Goal: Task Accomplishment & Management: Use online tool/utility

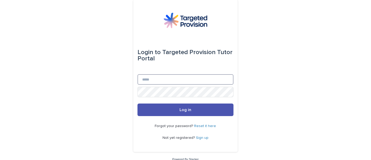
click at [191, 81] on input "Email" at bounding box center [186, 79] width 96 height 10
type input "**********"
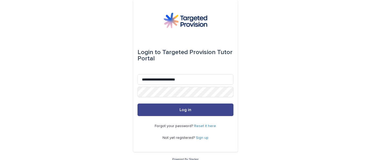
click at [197, 110] on button "Log in" at bounding box center [186, 109] width 96 height 13
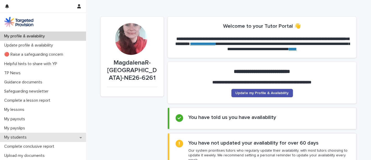
click at [32, 139] on div "My students" at bounding box center [43, 137] width 86 height 9
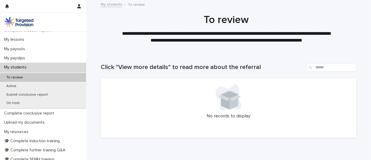
scroll to position [69, 0]
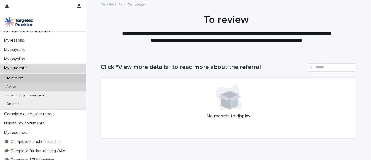
click at [26, 86] on div "Active" at bounding box center [43, 87] width 86 height 9
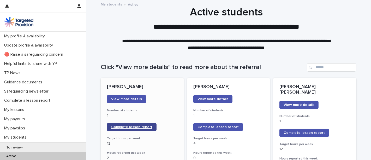
click at [132, 128] on span "Complete lesson report" at bounding box center [131, 127] width 41 height 4
